Goal: Task Accomplishment & Management: Manage account settings

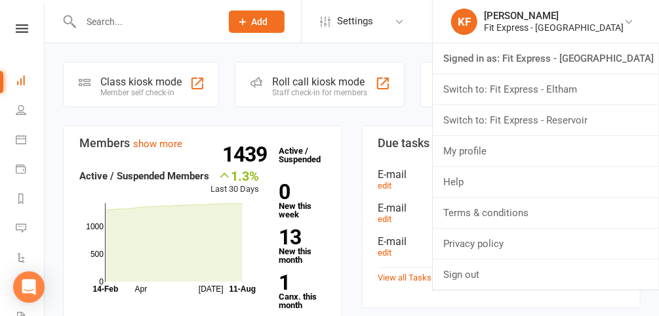
click at [568, 121] on link "Switch to: Fit Express - Reservoir" at bounding box center [546, 120] width 226 height 30
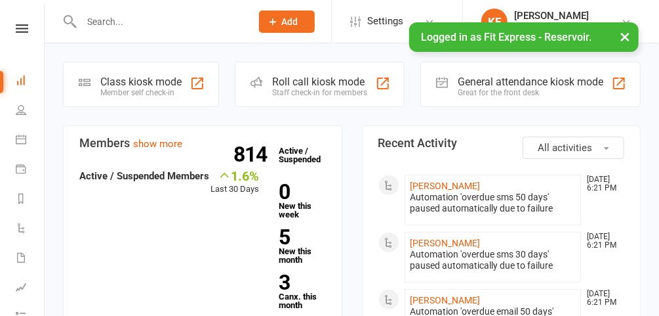
click at [627, 33] on button "×" at bounding box center [625, 36] width 24 height 28
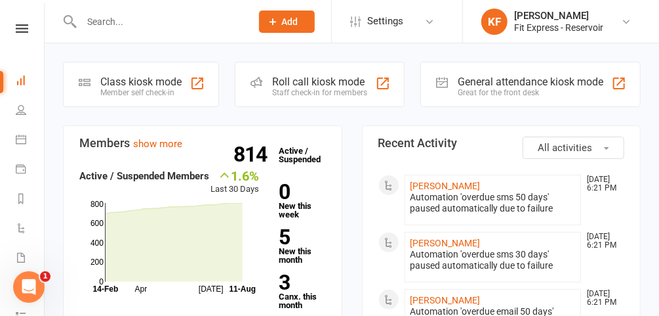
click at [18, 28] on icon at bounding box center [22, 28] width 12 height 9
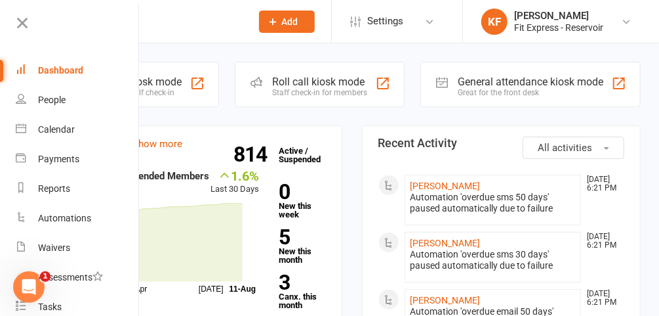
click at [20, 22] on icon at bounding box center [22, 23] width 18 height 18
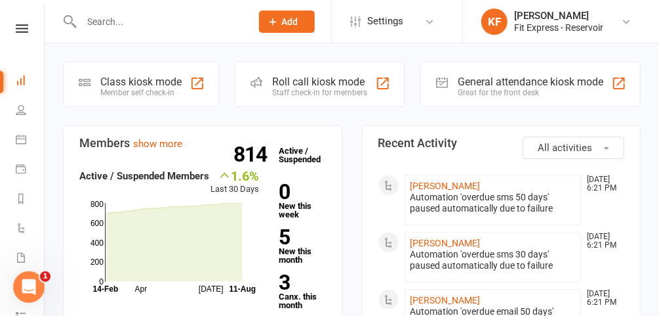
click at [129, 22] on input "text" at bounding box center [159, 21] width 165 height 18
click at [19, 27] on icon at bounding box center [22, 28] width 12 height 9
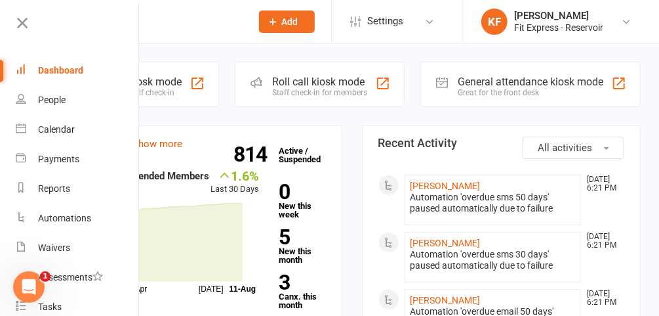
click at [23, 24] on icon at bounding box center [22, 23] width 18 height 18
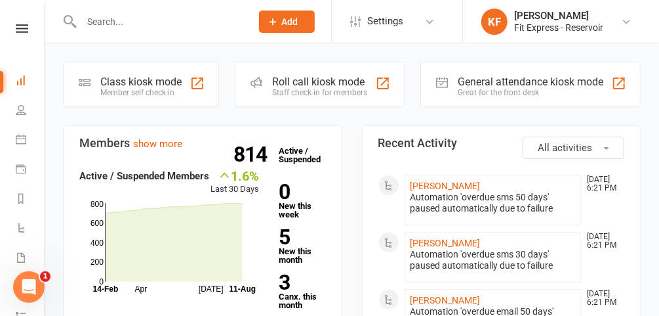
click at [122, 22] on input "text" at bounding box center [159, 21] width 165 height 18
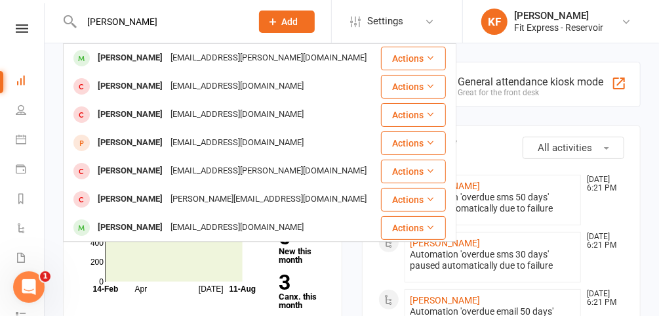
type input "alana"
click at [136, 59] on div "Alana Smith" at bounding box center [130, 58] width 73 height 19
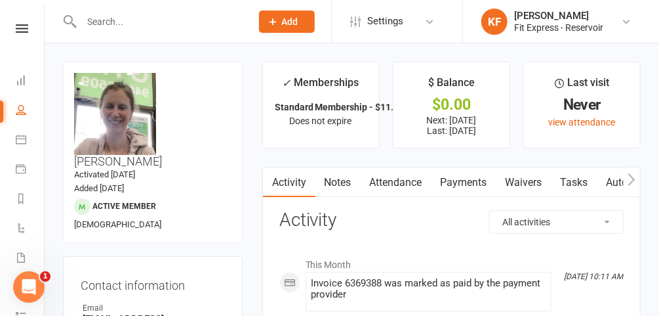
click at [17, 30] on icon at bounding box center [22, 28] width 12 height 9
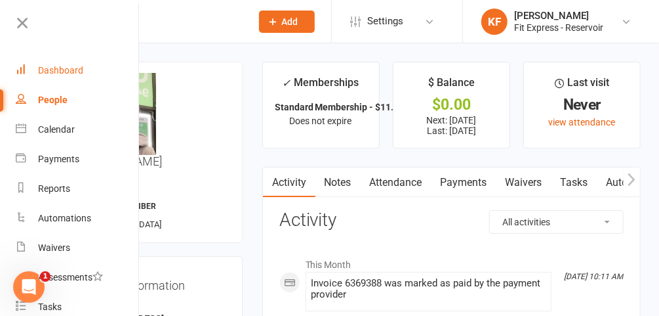
click at [74, 68] on div "Dashboard" at bounding box center [60, 70] width 45 height 10
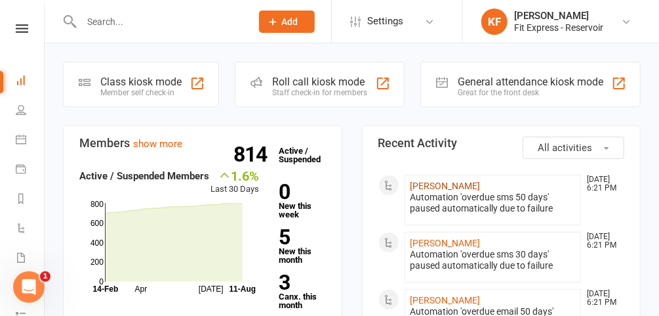
click at [430, 184] on link "[PERSON_NAME]" at bounding box center [446, 185] width 70 height 10
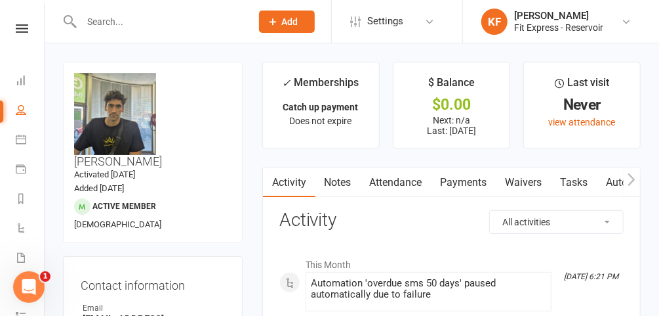
click at [449, 184] on link "Payments" at bounding box center [464, 182] width 65 height 30
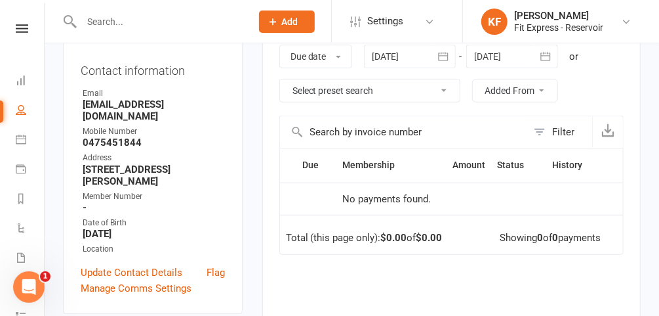
scroll to position [190, 0]
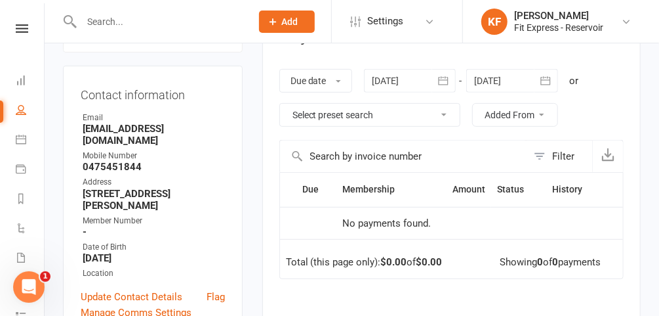
click at [406, 85] on div at bounding box center [410, 81] width 92 height 24
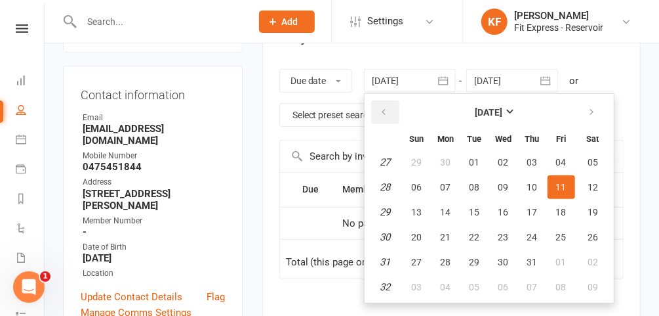
click at [388, 105] on button "button" at bounding box center [385, 112] width 28 height 24
click at [473, 160] on span "01" at bounding box center [475, 162] width 10 height 10
type input "01 Apr 2025"
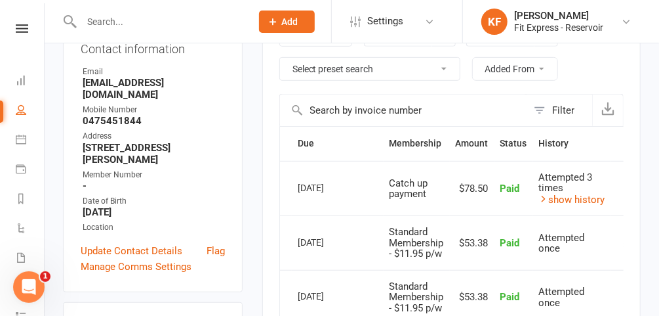
scroll to position [237, 0]
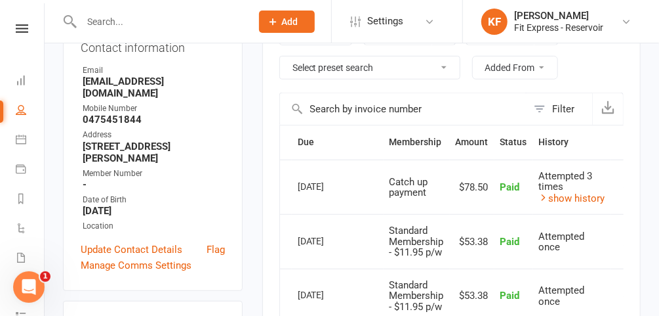
click at [583, 193] on link "show history" at bounding box center [572, 198] width 66 height 12
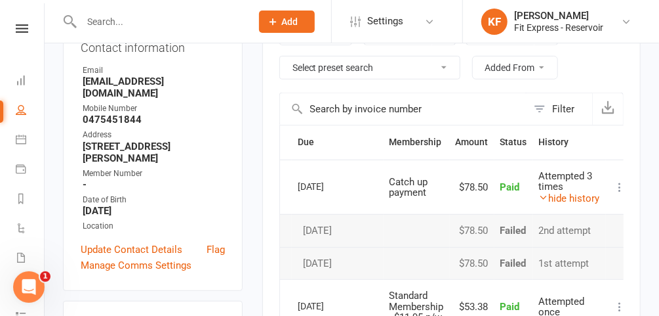
click at [583, 193] on link "hide history" at bounding box center [569, 198] width 61 height 12
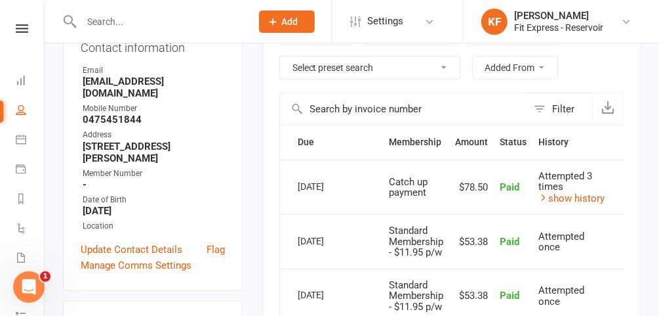
scroll to position [0, 0]
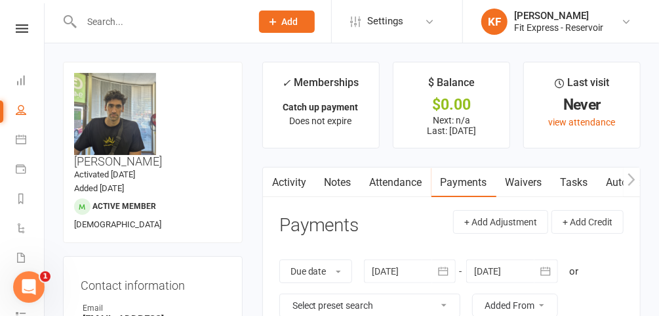
click at [620, 24] on link "KF Karl Faraj Fit Express - Reservoir" at bounding box center [560, 22] width 157 height 26
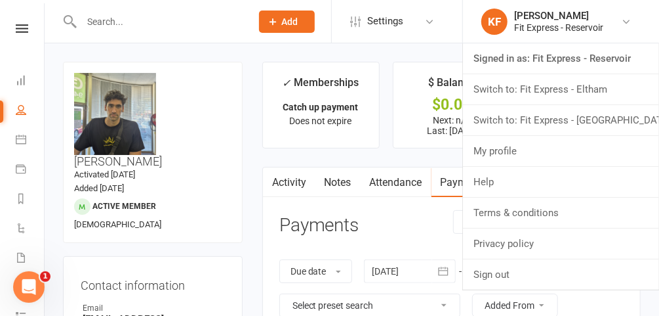
click at [575, 118] on link "Switch to: Fit Express - [GEOGRAPHIC_DATA]" at bounding box center [561, 120] width 196 height 30
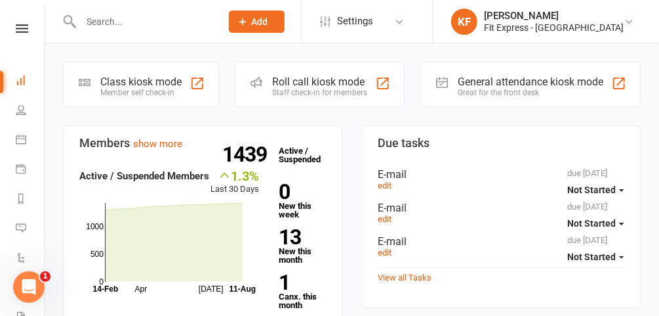
click at [190, 17] on input "text" at bounding box center [144, 21] width 135 height 18
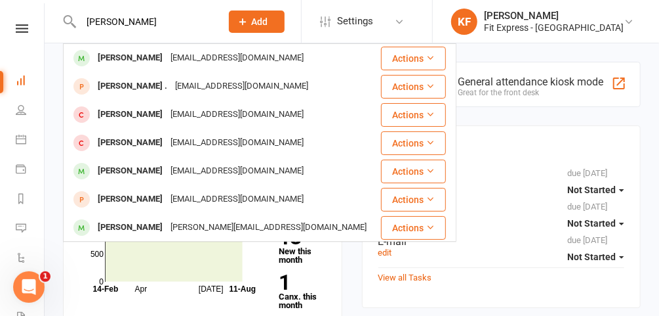
type input "thomas grigo"
click at [167, 51] on div "Thomas Grigoletto" at bounding box center [130, 58] width 73 height 19
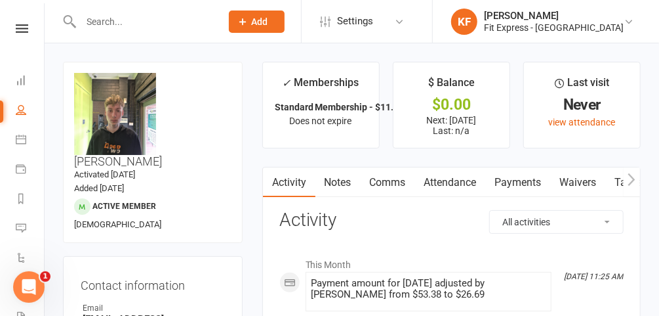
click at [337, 179] on link "Notes" at bounding box center [338, 182] width 45 height 30
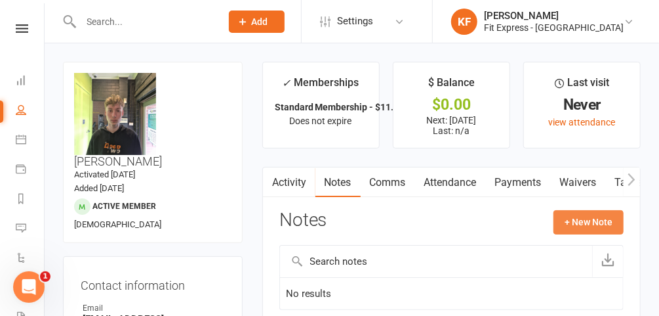
click at [580, 216] on button "+ New Note" at bounding box center [589, 222] width 70 height 24
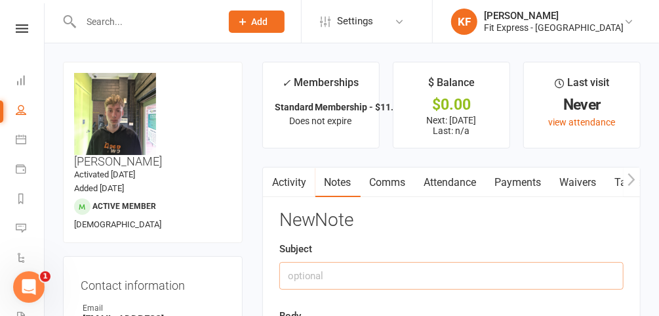
click at [365, 282] on input "text" at bounding box center [451, 276] width 344 height 28
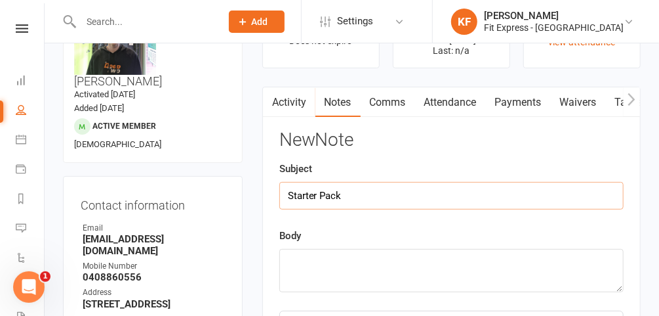
scroll to position [81, 0]
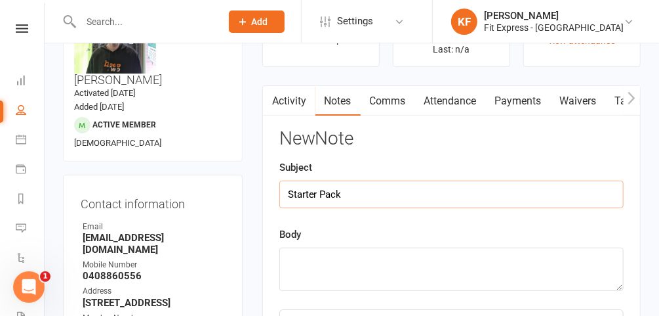
type input "Starter Pack"
click at [413, 259] on textarea at bounding box center [451, 268] width 344 height 43
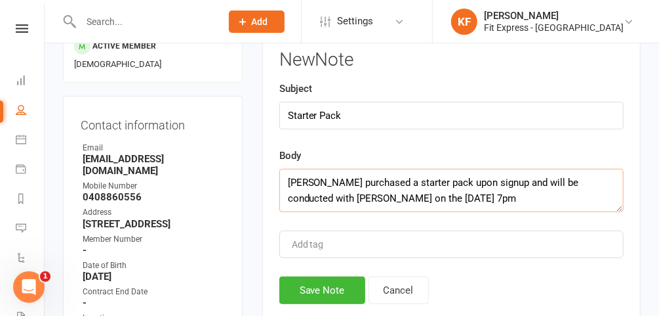
scroll to position [161, 0]
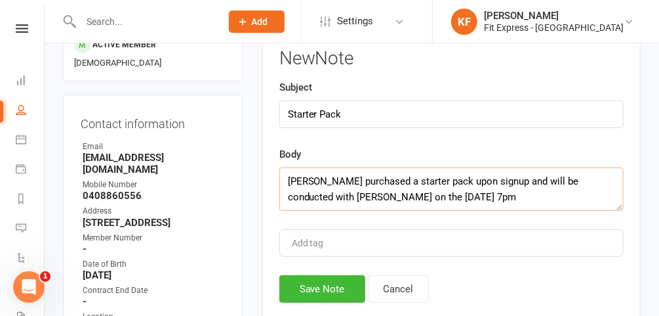
type textarea "Thomas purchased a starter pack upon signup and will be conducted with Karl on …"
click at [323, 285] on button "Save Note" at bounding box center [322, 289] width 86 height 28
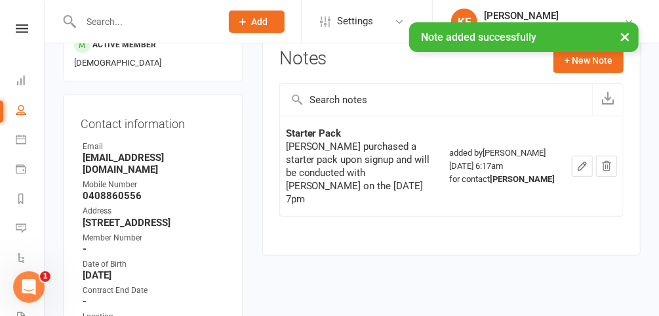
click at [628, 33] on button "×" at bounding box center [625, 36] width 24 height 28
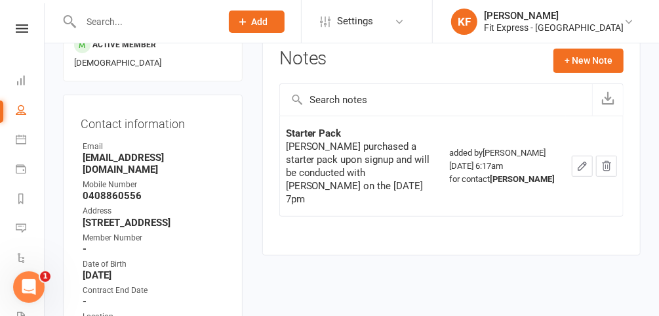
scroll to position [0, 0]
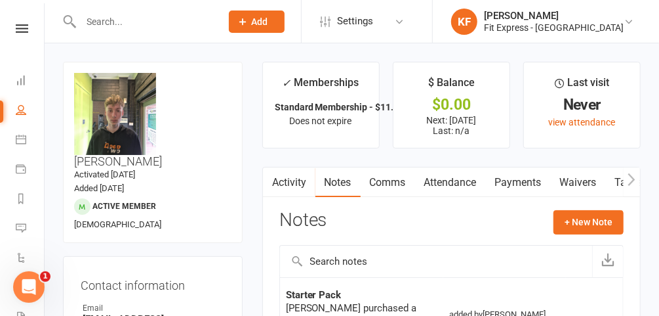
click at [18, 27] on icon at bounding box center [22, 28] width 12 height 9
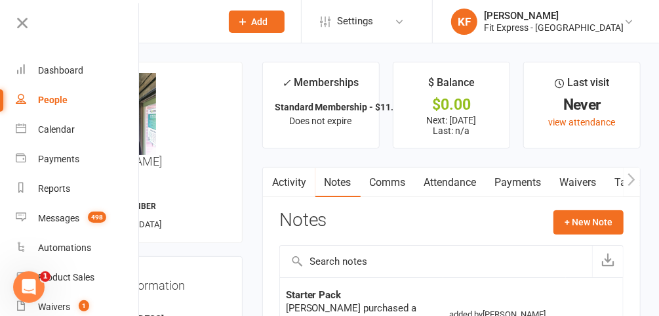
scroll to position [79, 0]
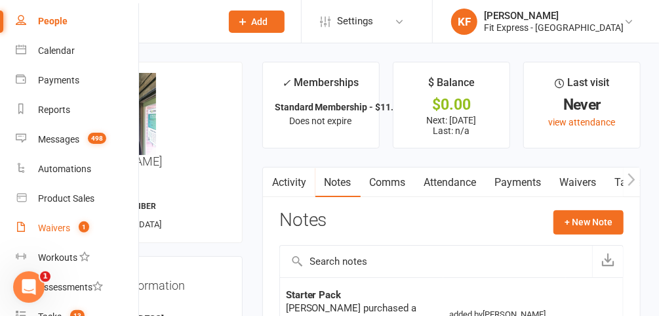
click at [63, 234] on link "Waivers 1" at bounding box center [78, 228] width 124 height 30
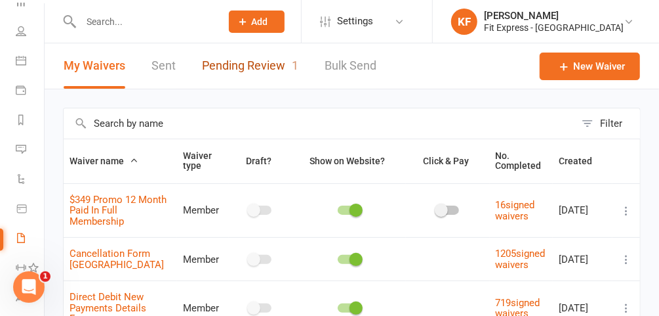
click at [243, 79] on link "Pending Review 1" at bounding box center [250, 65] width 96 height 45
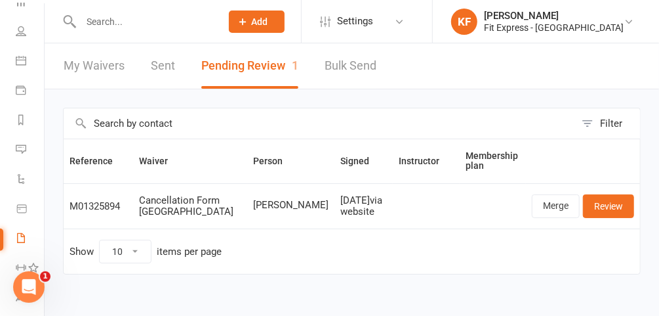
click at [625, 26] on icon at bounding box center [629, 21] width 10 height 10
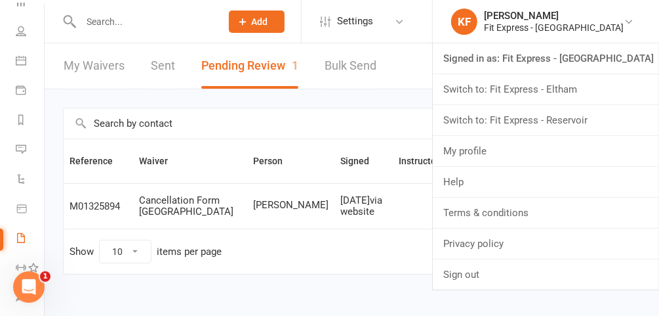
click at [585, 89] on link "Switch to: Fit Express - Eltham" at bounding box center [546, 89] width 226 height 30
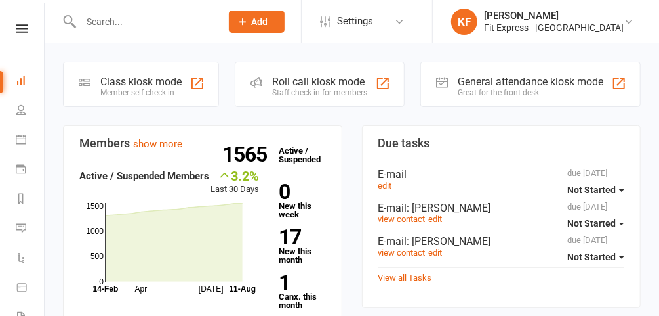
click at [631, 14] on link "KF Karl Faraj Fit Express - Eltham" at bounding box center [544, 22] width 187 height 26
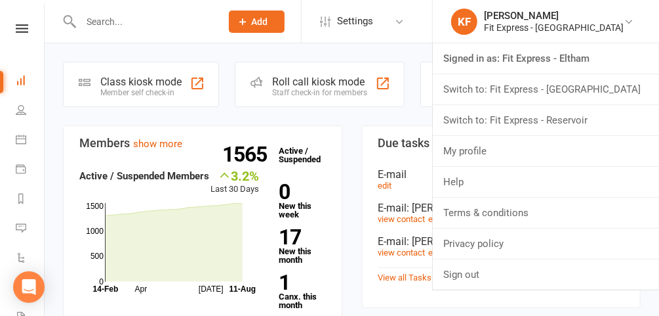
click at [577, 116] on link "Switch to: Fit Express - Reservoir" at bounding box center [546, 120] width 226 height 30
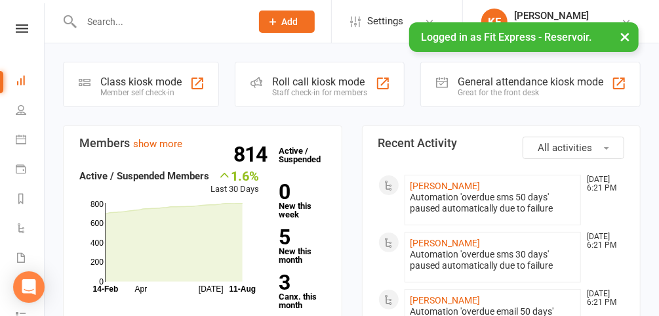
click at [625, 35] on button "×" at bounding box center [625, 36] width 24 height 28
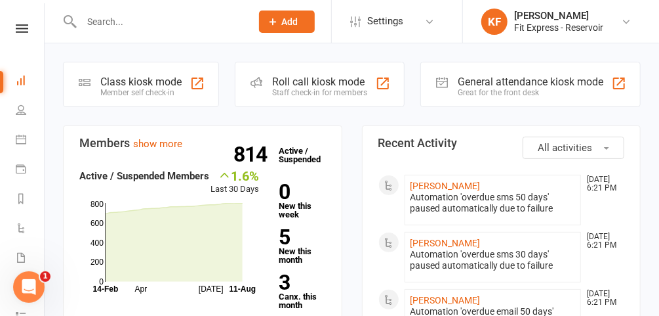
click at [155, 31] on div at bounding box center [152, 21] width 179 height 43
click at [148, 20] on input "text" at bounding box center [159, 21] width 165 height 18
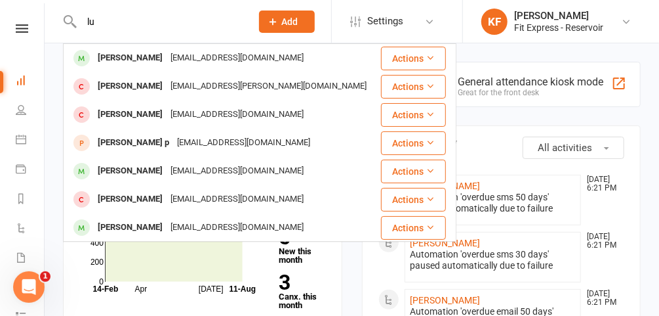
type input "l"
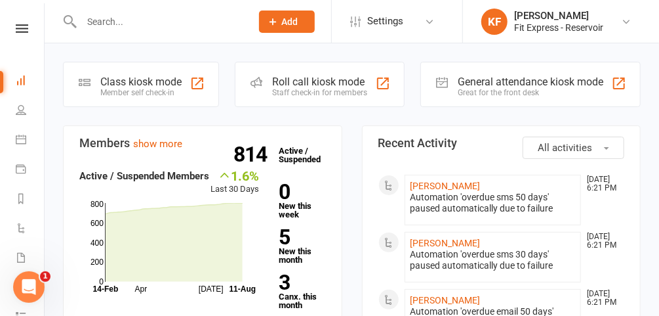
click at [628, 25] on icon at bounding box center [626, 21] width 10 height 10
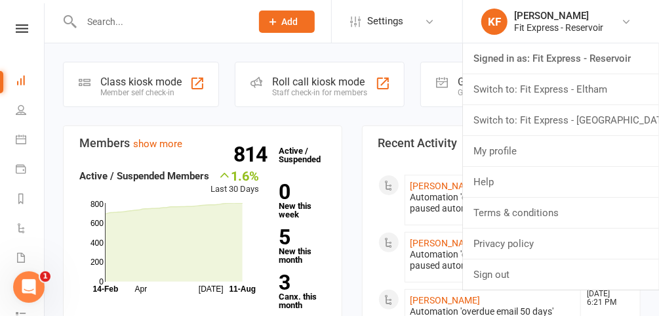
click at [594, 96] on link "Switch to: Fit Express - Eltham" at bounding box center [561, 89] width 196 height 30
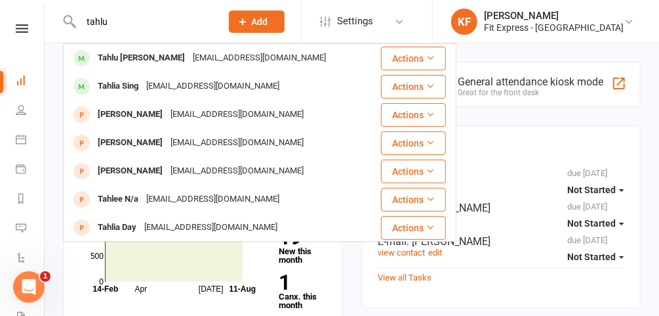
type input "tahlu"
click at [189, 58] on div "[EMAIL_ADDRESS][DOMAIN_NAME]" at bounding box center [259, 58] width 141 height 19
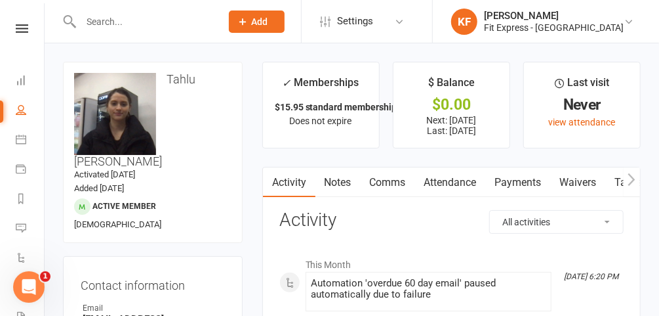
click at [134, 20] on input "text" at bounding box center [144, 21] width 135 height 18
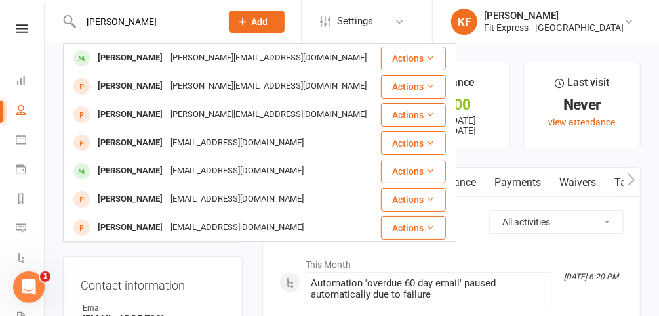
type input "darci"
click at [167, 59] on div "darci.gale2002@gmail.com" at bounding box center [269, 58] width 204 height 19
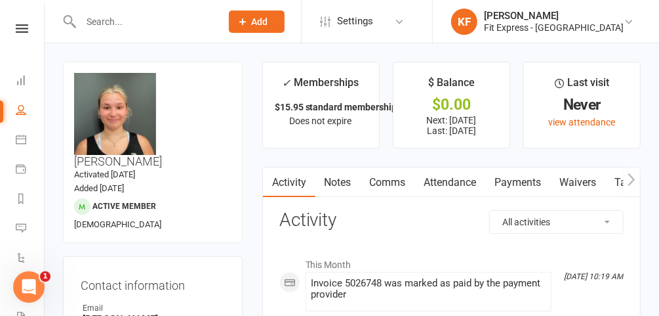
click at [16, 25] on icon at bounding box center [22, 28] width 12 height 9
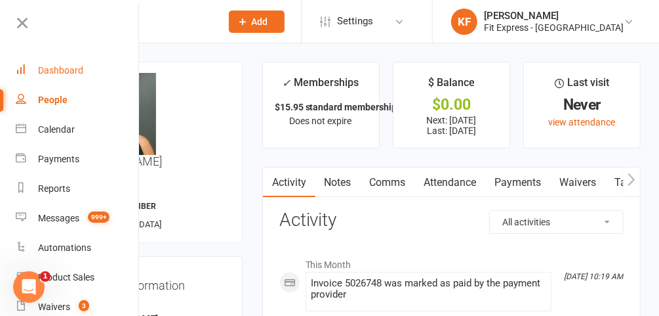
click at [75, 69] on div "Dashboard" at bounding box center [60, 70] width 45 height 10
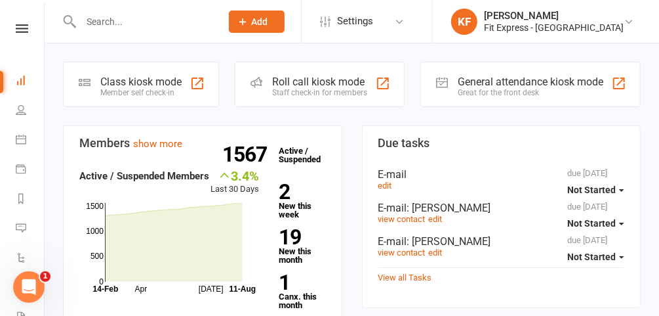
click at [161, 30] on input "text" at bounding box center [144, 21] width 135 height 18
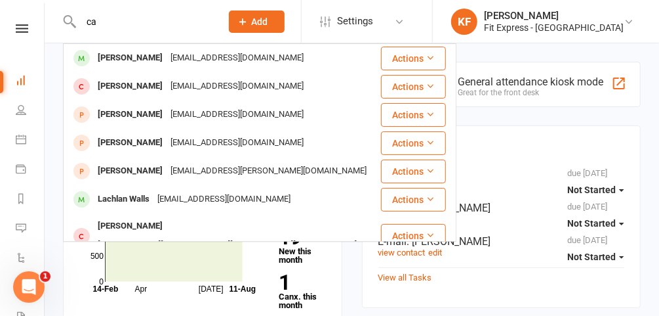
type input "c"
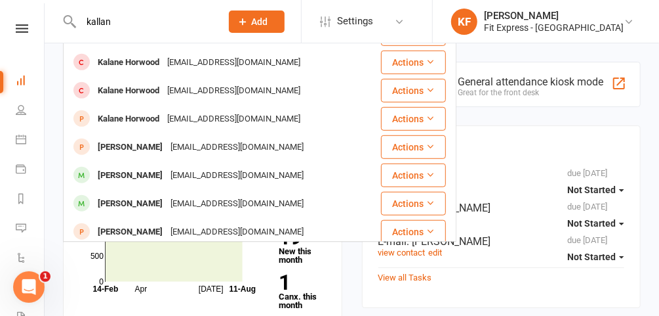
scroll to position [340, 0]
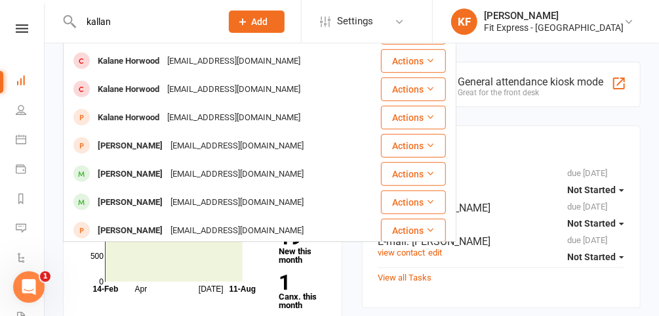
type input "kallan"
click at [140, 193] on div "Kallen Walsh" at bounding box center [130, 202] width 73 height 19
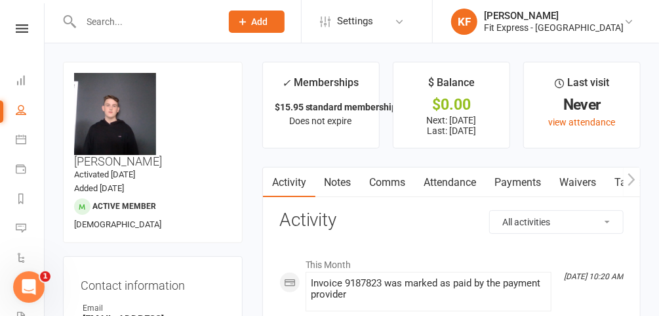
click at [626, 16] on icon at bounding box center [629, 21] width 10 height 10
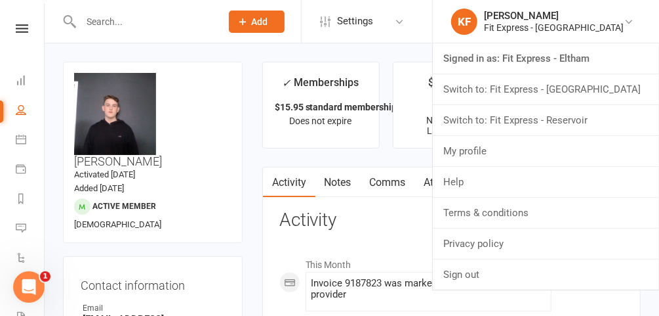
click at [585, 121] on link "Switch to: Fit Express - Reservoir" at bounding box center [546, 120] width 226 height 30
